Goal: Transaction & Acquisition: Book appointment/travel/reservation

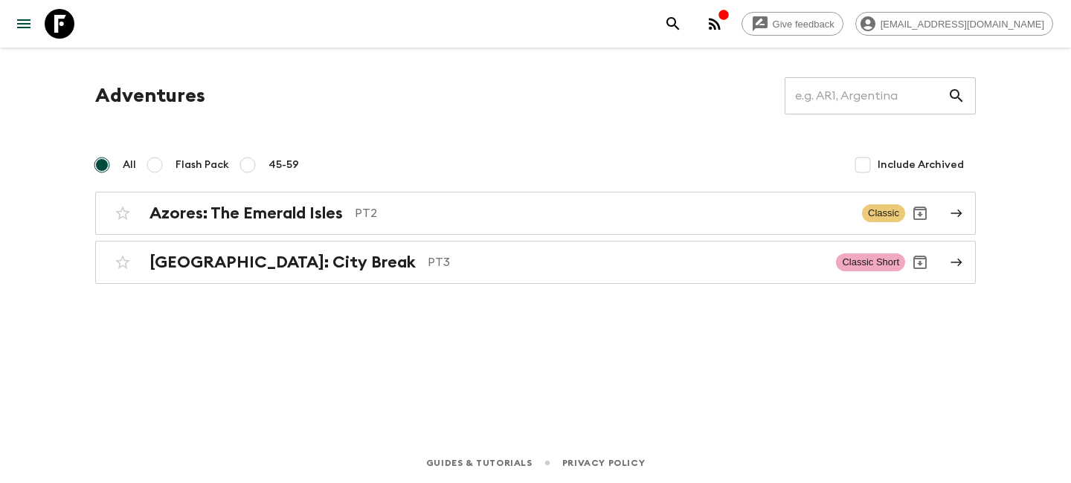
click at [986, 83] on div "Adventures ​ All Flash Pack 45-59 Include Archived Azores: The Emerald Isles PT…" at bounding box center [535, 180] width 916 height 207
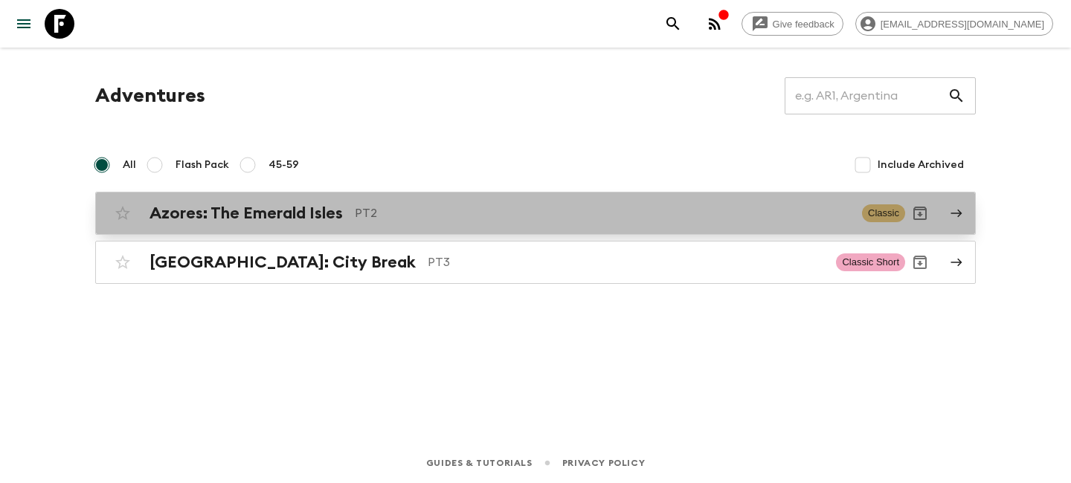
click at [535, 210] on p "PT2" at bounding box center [602, 213] width 495 height 18
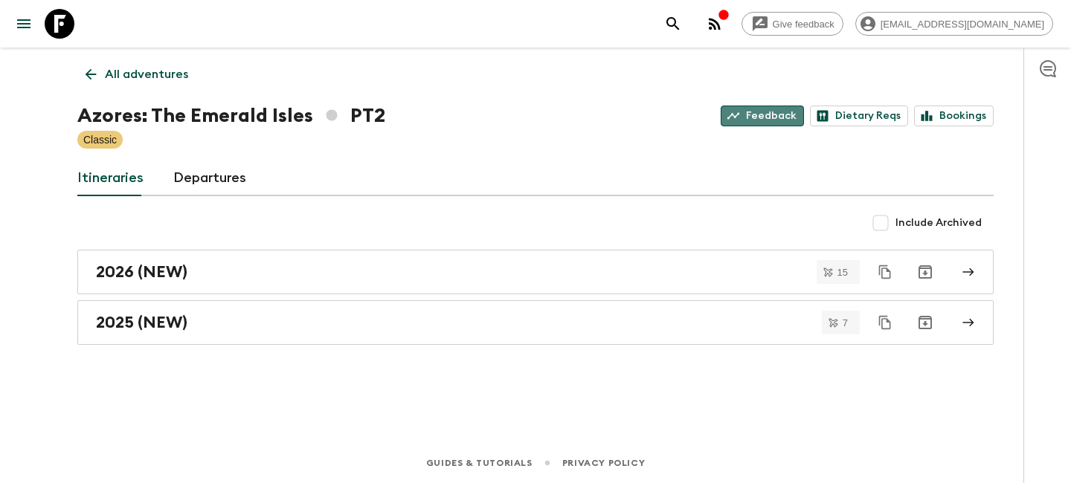
click at [774, 122] on link "Feedback" at bounding box center [761, 116] width 83 height 21
click at [720, 30] on icon "button" at bounding box center [715, 24] width 12 height 12
